Goal: Manage account settings

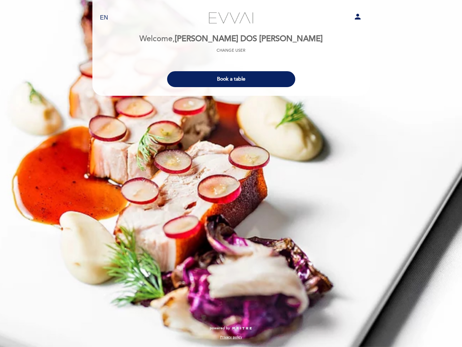
click at [231, 173] on div "EN ES PT Evvai person Welcome Welcome, [PERSON_NAME] DOS [PERSON_NAME] Change u…" at bounding box center [231, 173] width 462 height 347
click at [358, 18] on icon "person" at bounding box center [358, 16] width 9 height 9
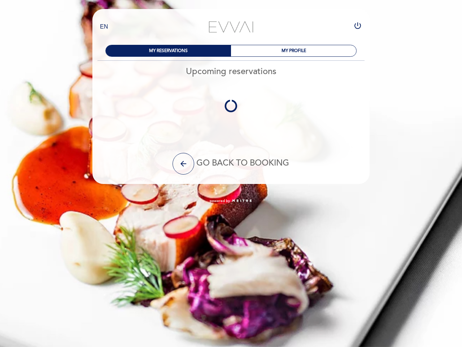
click at [231, 51] on div "MY PROFILE" at bounding box center [293, 50] width 125 height 11
